Goal: Task Accomplishment & Management: Manage account settings

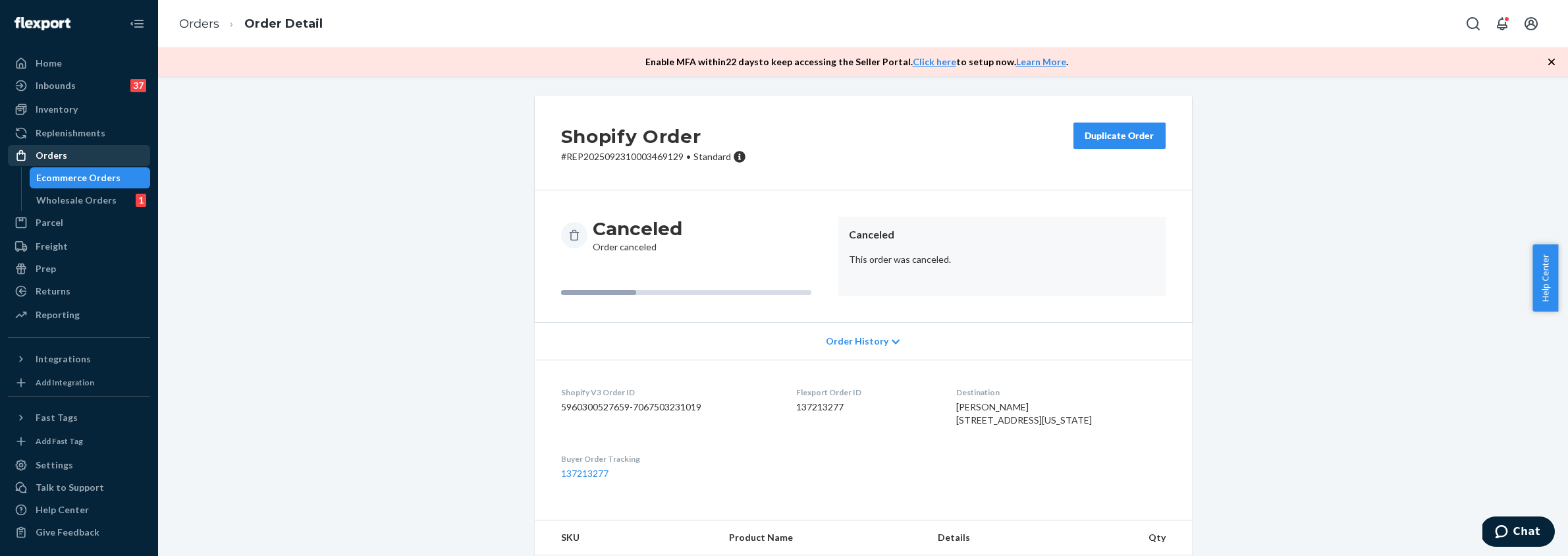
click at [85, 153] on div "Orders" at bounding box center [78, 155] width 139 height 19
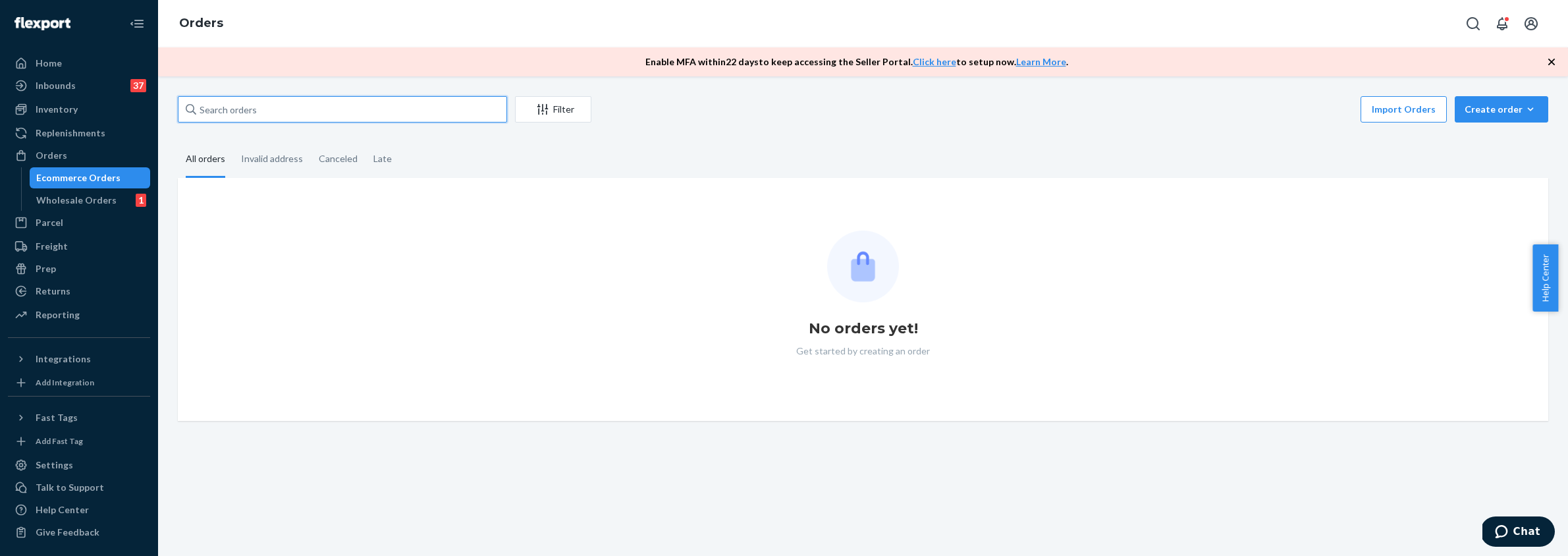
click at [264, 106] on input "text" at bounding box center [342, 109] width 329 height 26
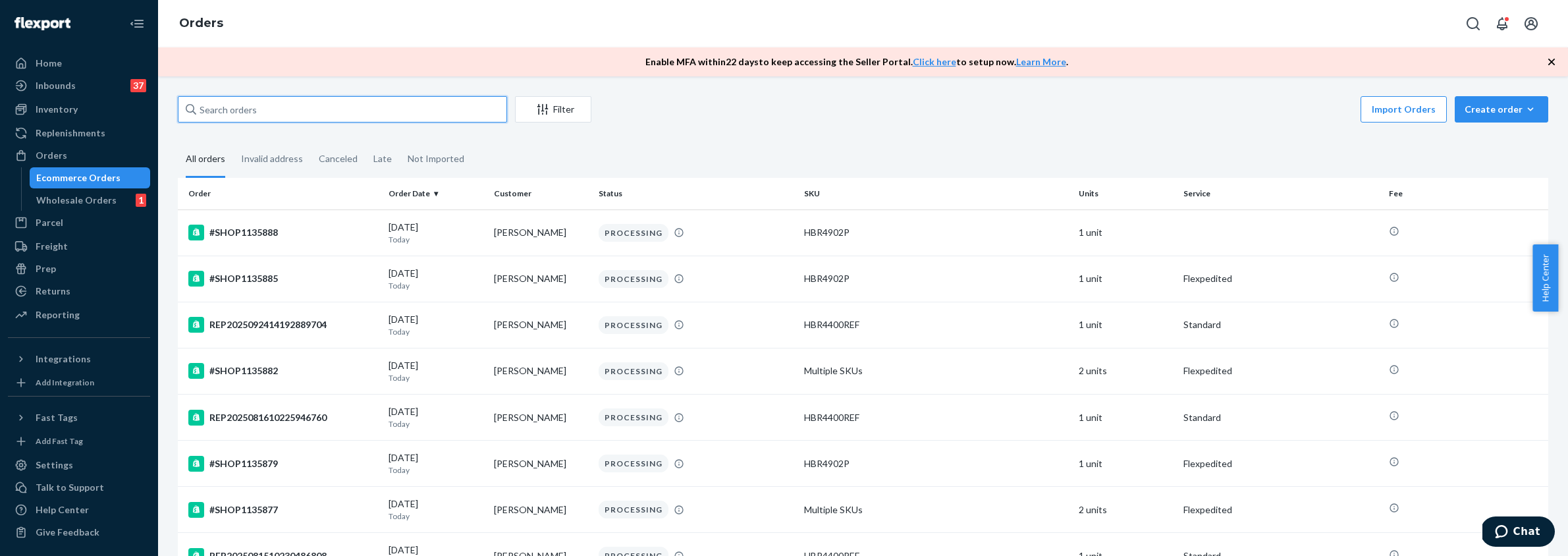
click at [282, 114] on input "text" at bounding box center [342, 109] width 329 height 26
paste input "[PERSON_NAME]"
type input "[PERSON_NAME]"
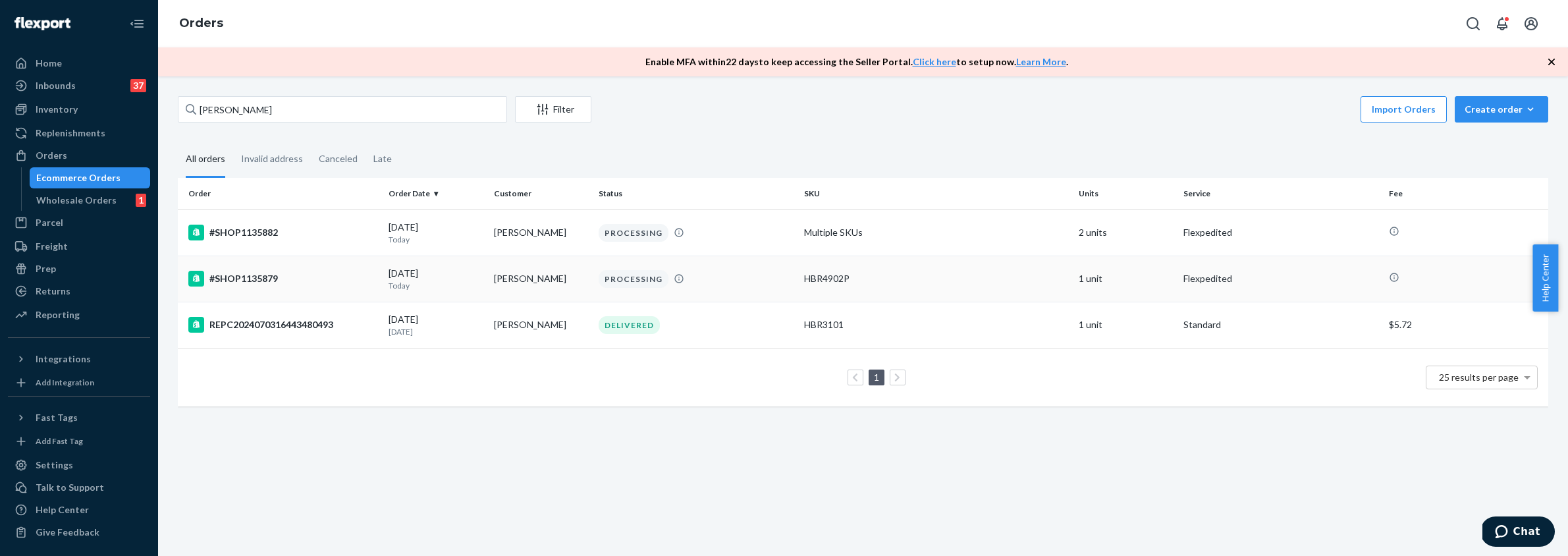
click at [336, 275] on div "#SHOP1135879" at bounding box center [283, 278] width 189 height 16
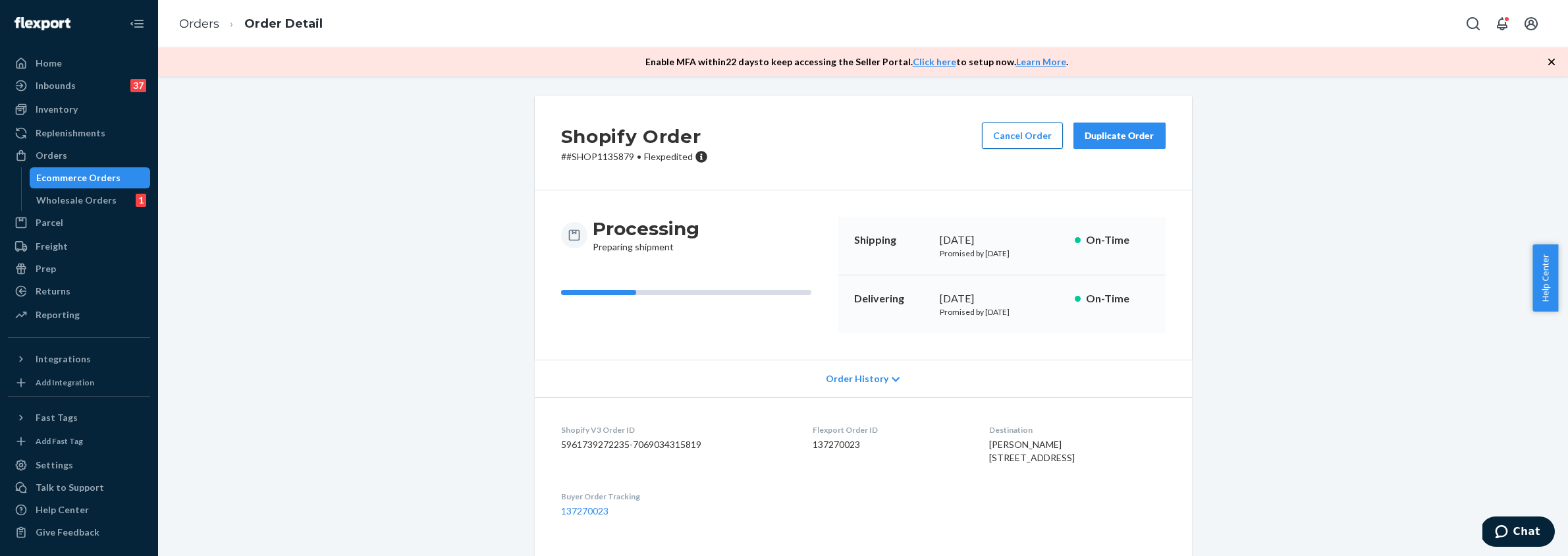
click at [999, 143] on button "Cancel Order" at bounding box center [1022, 136] width 81 height 26
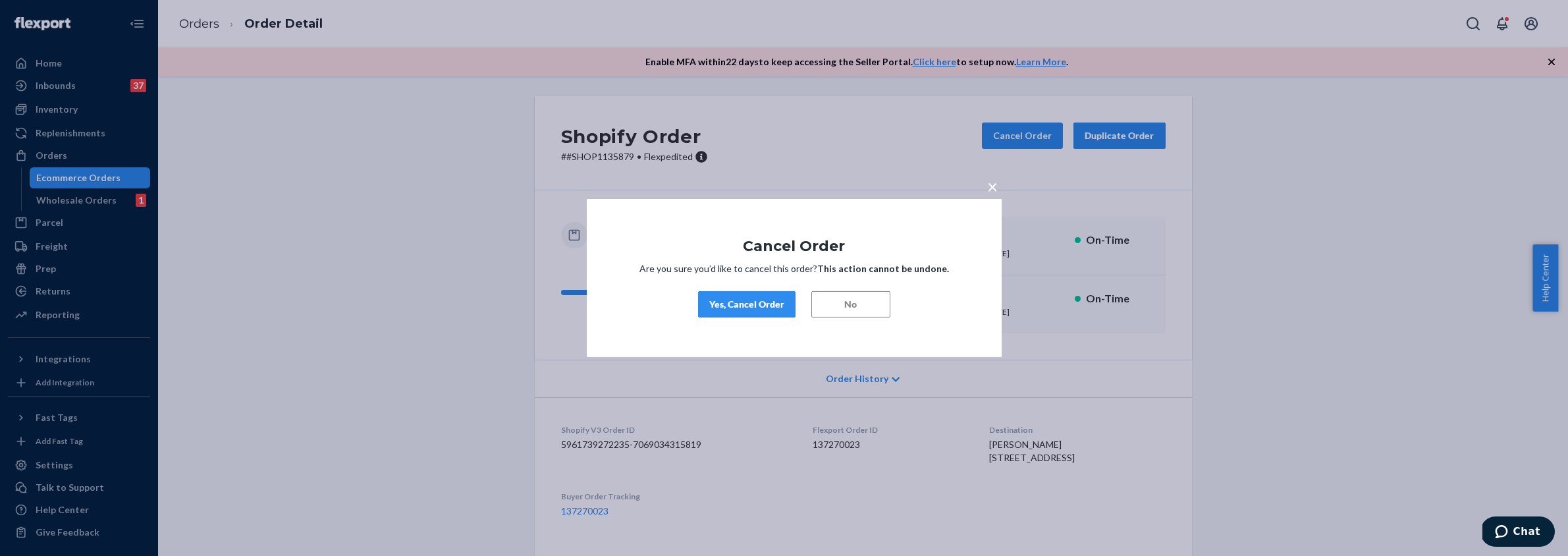
click at [732, 306] on div "Yes, Cancel Order" at bounding box center [747, 304] width 75 height 13
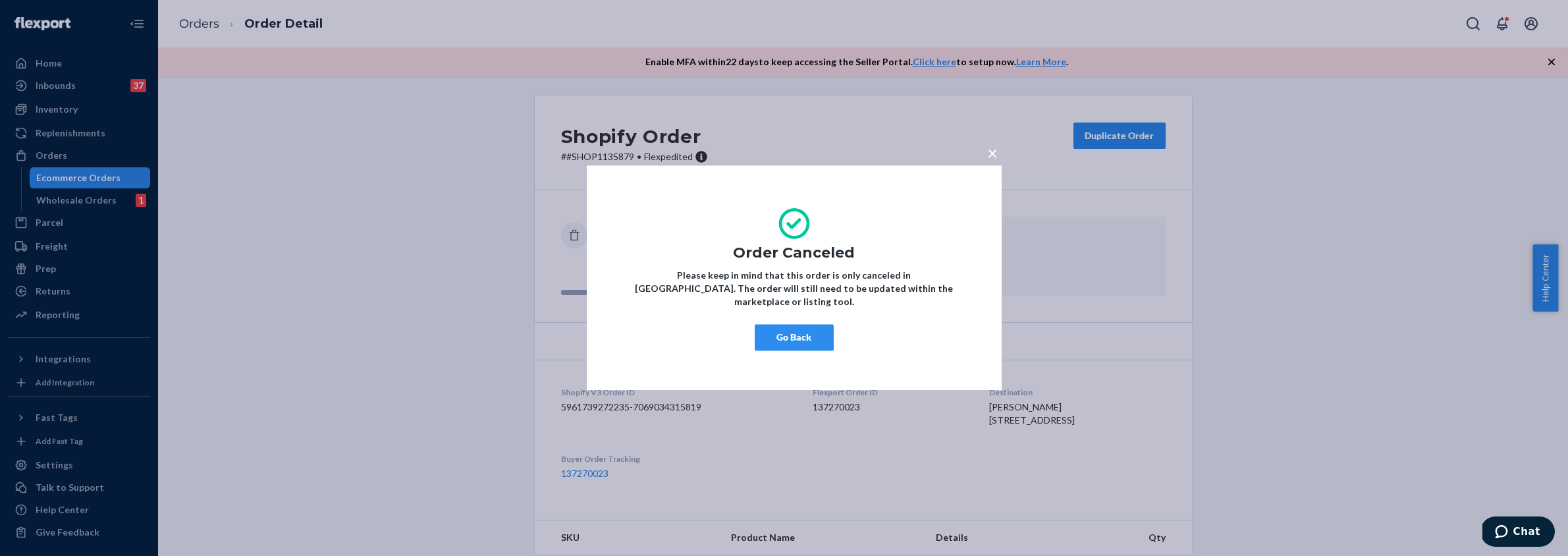
click at [994, 159] on span "×" at bounding box center [992, 152] width 10 height 23
